Goal: Transaction & Acquisition: Obtain resource

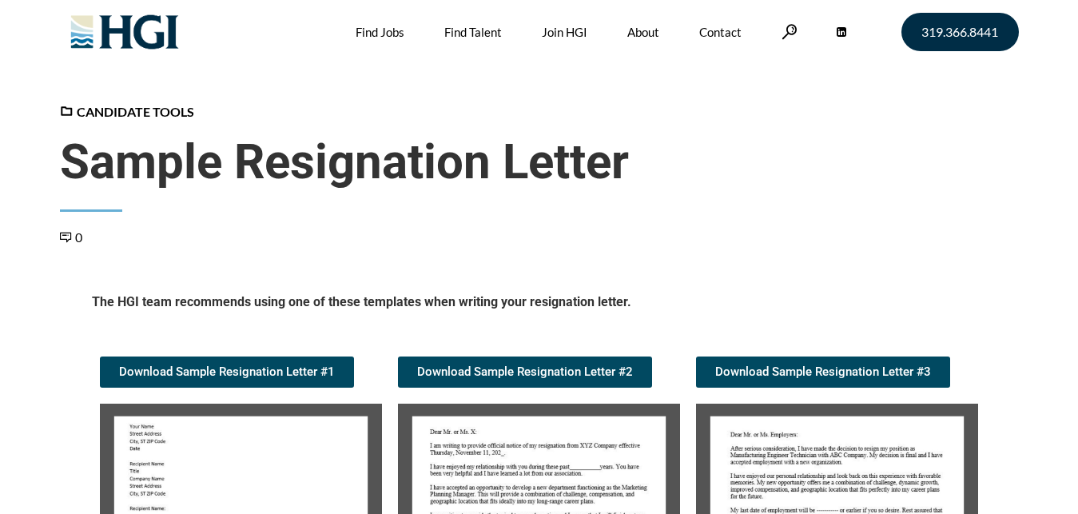
scroll to position [326, 0]
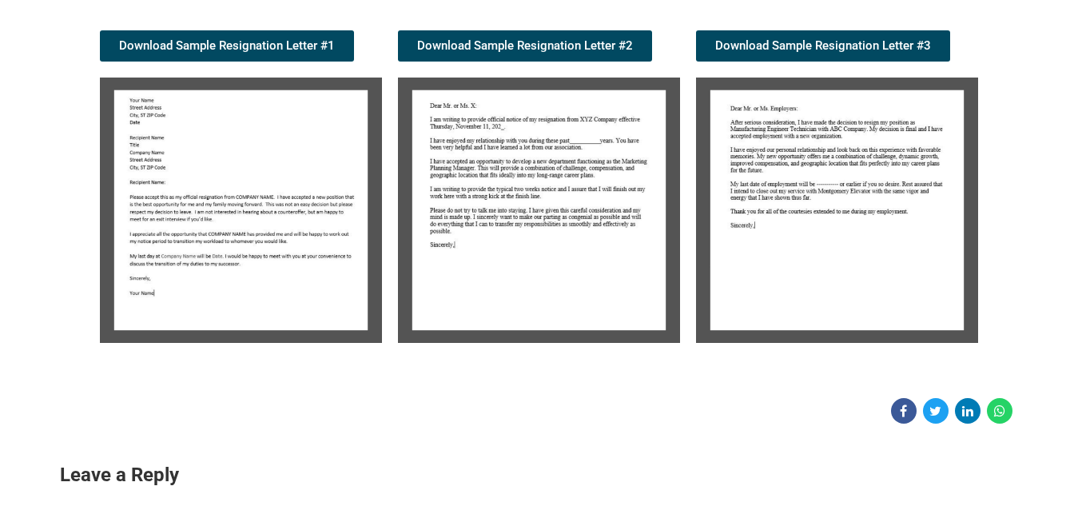
click at [269, 180] on img at bounding box center [241, 210] width 282 height 265
click at [547, 128] on img at bounding box center [539, 210] width 282 height 265
click at [532, 40] on span "Download Sample Resignation Letter #2" at bounding box center [525, 46] width 216 height 12
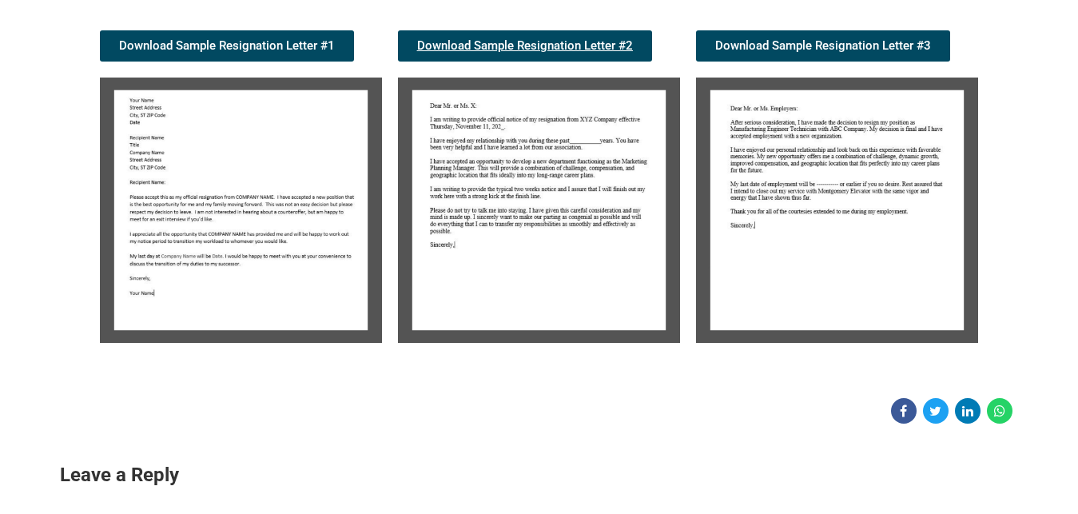
click at [532, 40] on span "Download Sample Resignation Letter #2" at bounding box center [525, 46] width 216 height 12
click at [651, 69] on div "Download Sample Resignation Letter #2" at bounding box center [539, 186] width 298 height 329
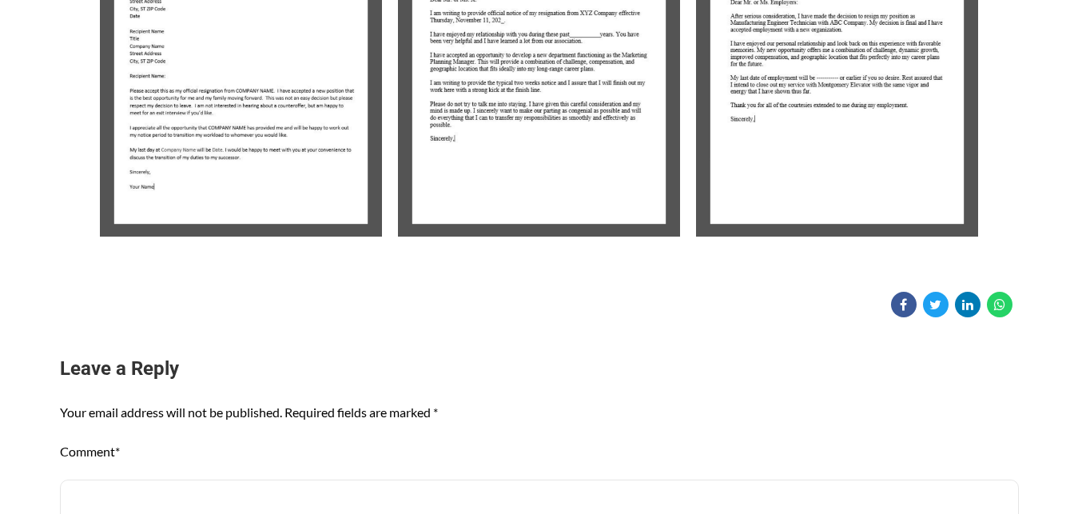
scroll to position [245, 0]
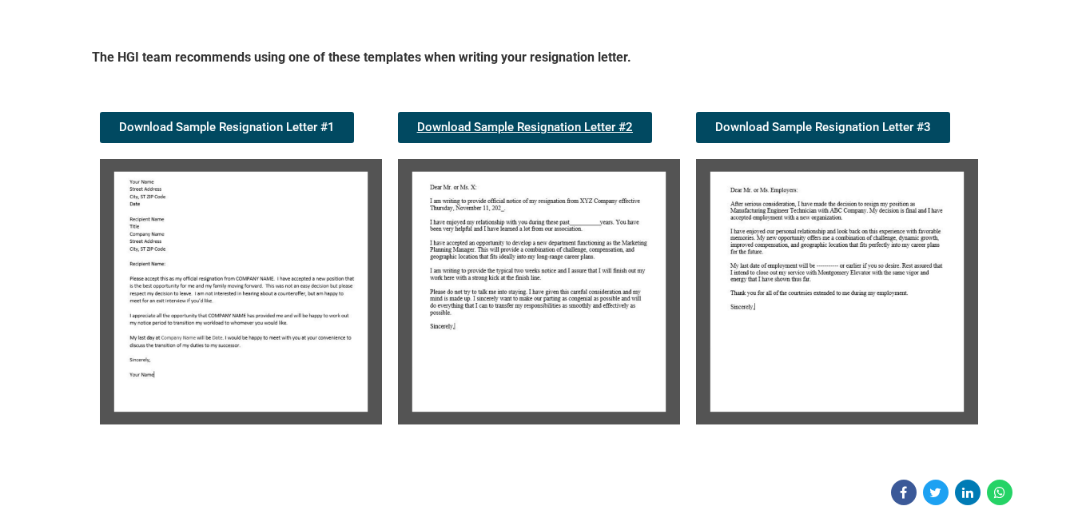
click at [522, 129] on span "Download Sample Resignation Letter #2" at bounding box center [525, 127] width 216 height 12
click at [697, 187] on img at bounding box center [837, 291] width 282 height 265
click at [540, 209] on img at bounding box center [539, 291] width 282 height 265
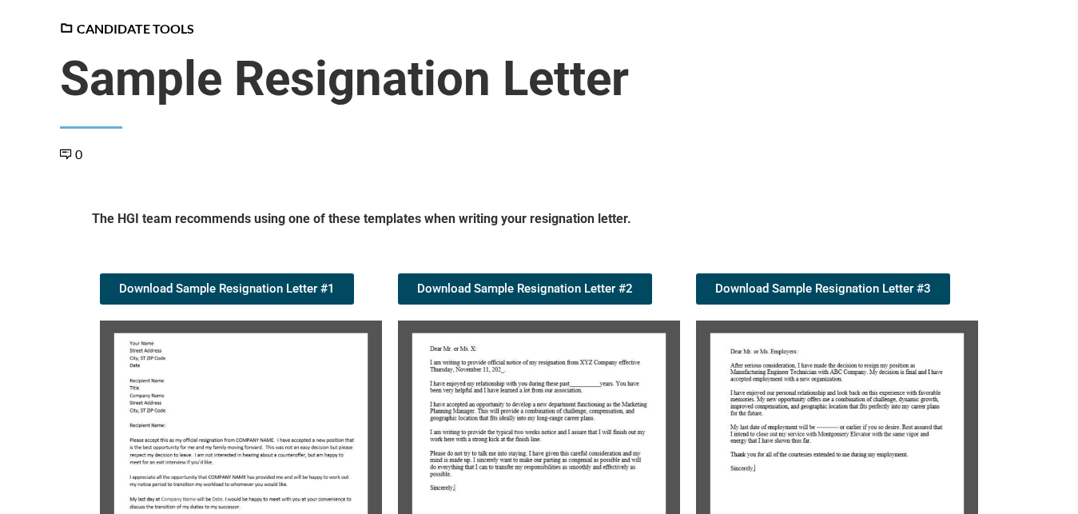
scroll to position [82, 0]
